Goal: Information Seeking & Learning: Find specific fact

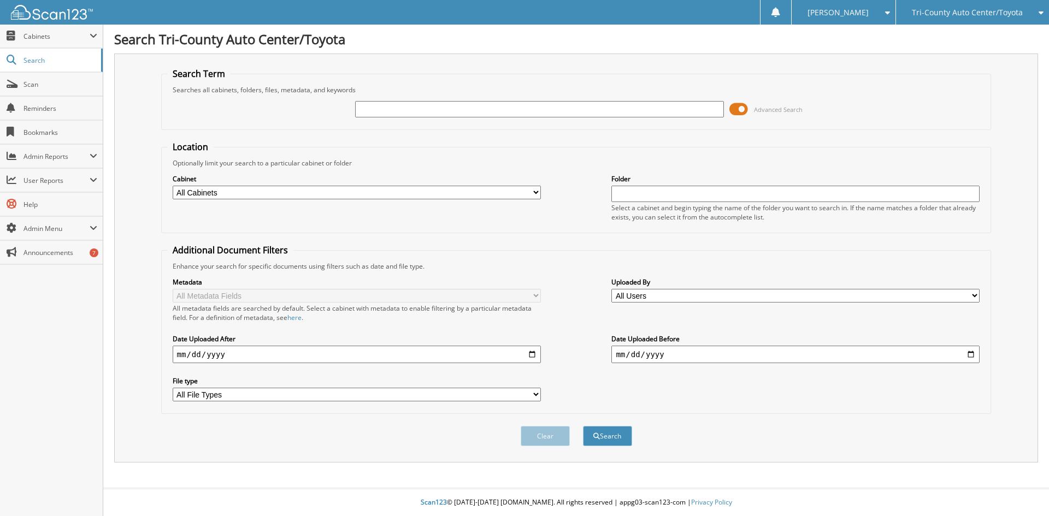
click at [436, 112] on input "text" at bounding box center [539, 109] width 368 height 16
type input "t251523"
click at [583, 426] on button "Search" at bounding box center [607, 436] width 49 height 20
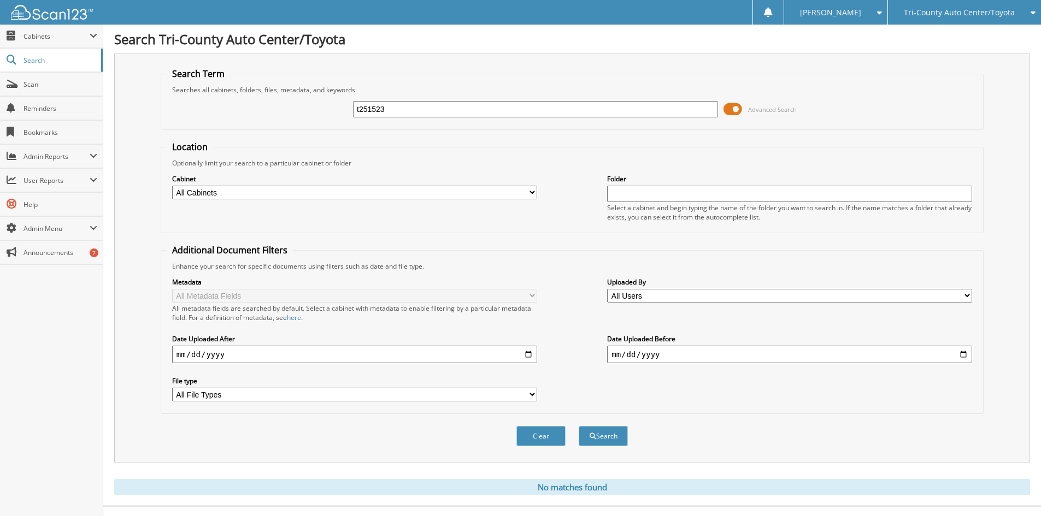
click at [361, 107] on input "t251523" at bounding box center [535, 109] width 365 height 16
type input "T251523"
click at [578, 426] on button "Search" at bounding box center [602, 436] width 49 height 20
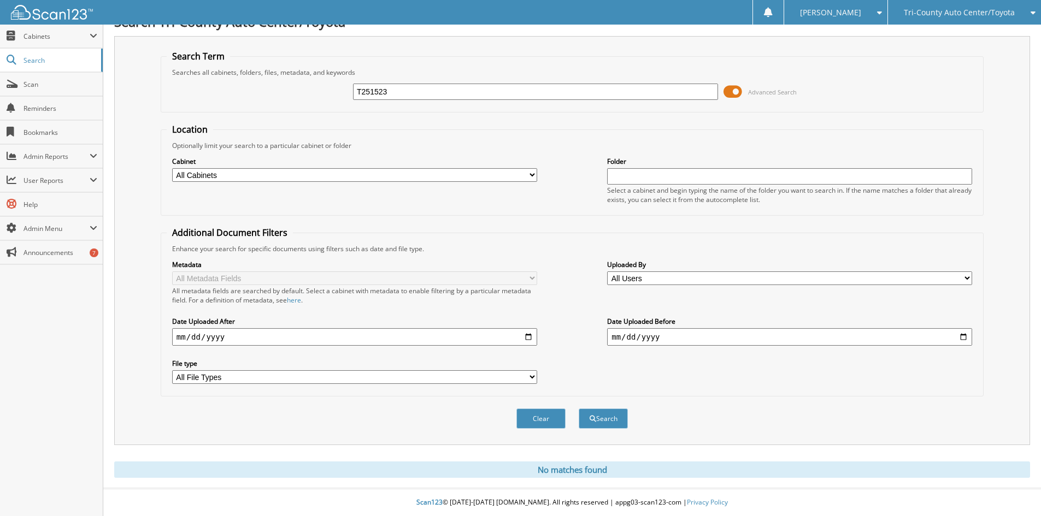
click at [402, 88] on input "T251523" at bounding box center [535, 92] width 365 height 16
type input "T25152"
click at [578, 409] on button "Search" at bounding box center [602, 419] width 49 height 20
